Goal: Navigation & Orientation: Find specific page/section

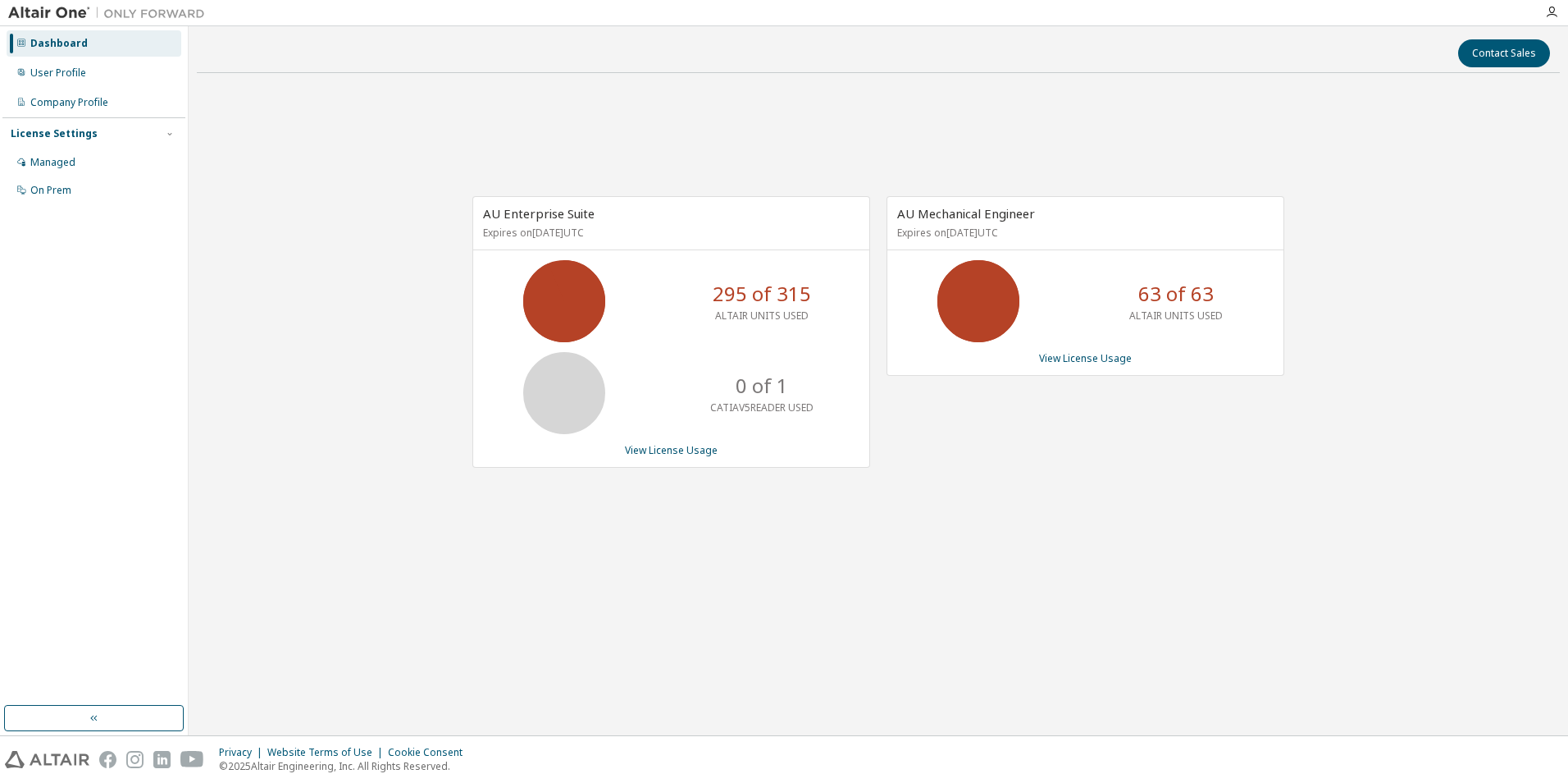
click at [1139, 516] on div "AU Enterprise Suite Expires on [DATE] UTC 295 of 315 ALTAIR UNITS USED 0 of 1 C…" at bounding box center [878, 341] width 1363 height 508
